Goal: Task Accomplishment & Management: Manage account settings

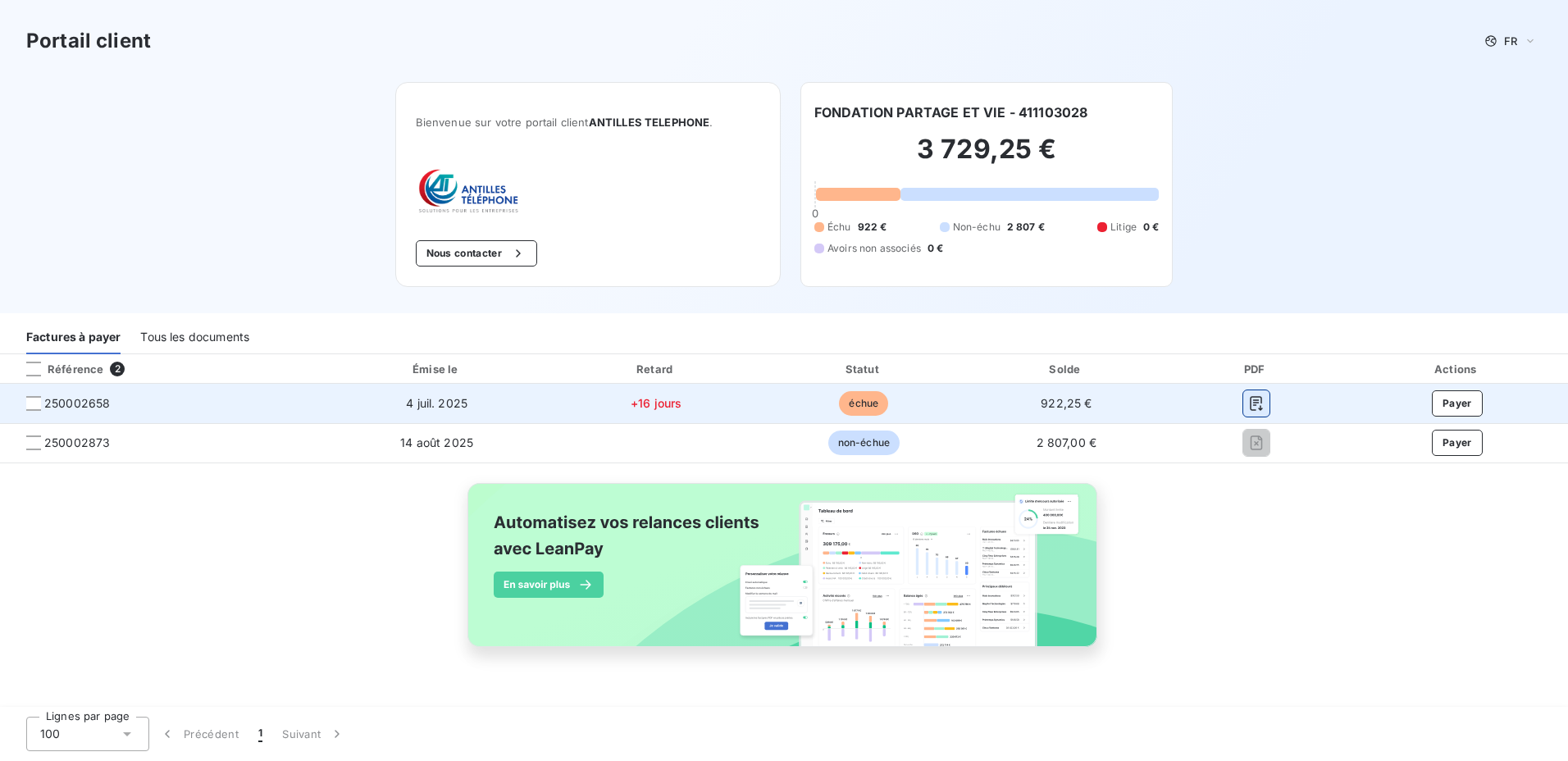
click at [1255, 404] on icon "button" at bounding box center [1256, 403] width 16 height 16
